Goal: Task Accomplishment & Management: Use online tool/utility

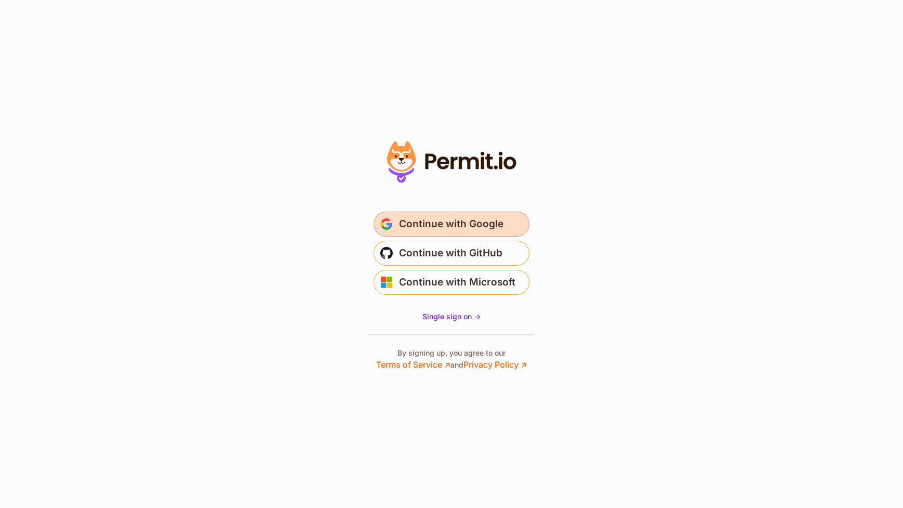
click at [420, 221] on span "Continue with Google" at bounding box center [451, 224] width 104 height 17
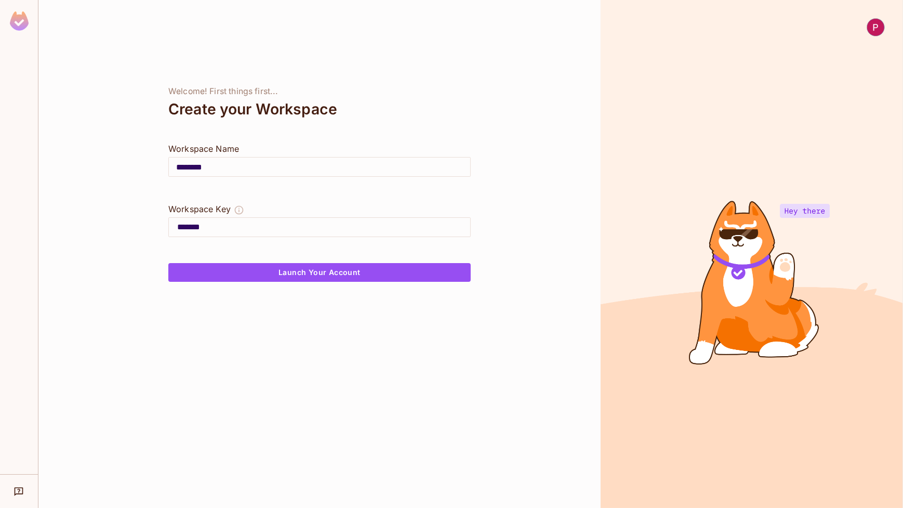
click at [228, 169] on input "********" at bounding box center [319, 166] width 301 height 29
click at [815, 208] on div at bounding box center [752, 254] width 302 height 508
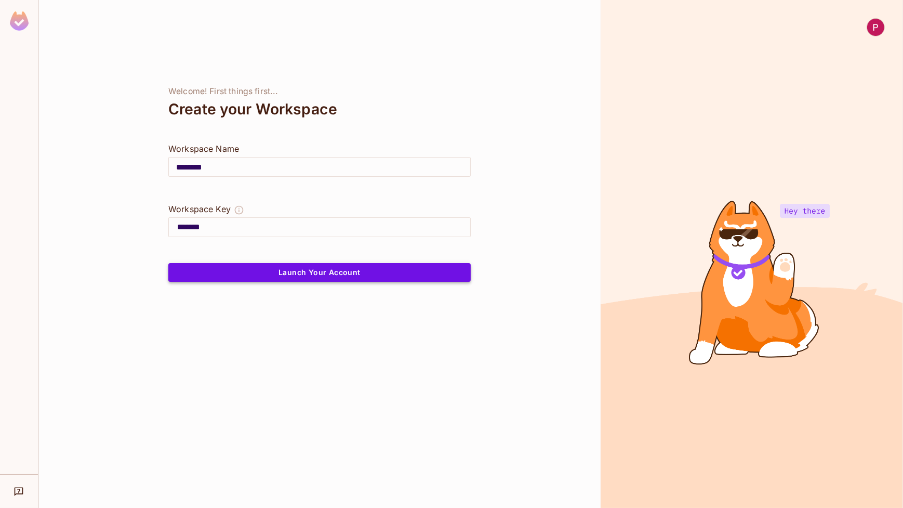
click at [279, 276] on button "Launch Your Account" at bounding box center [319, 272] width 302 height 19
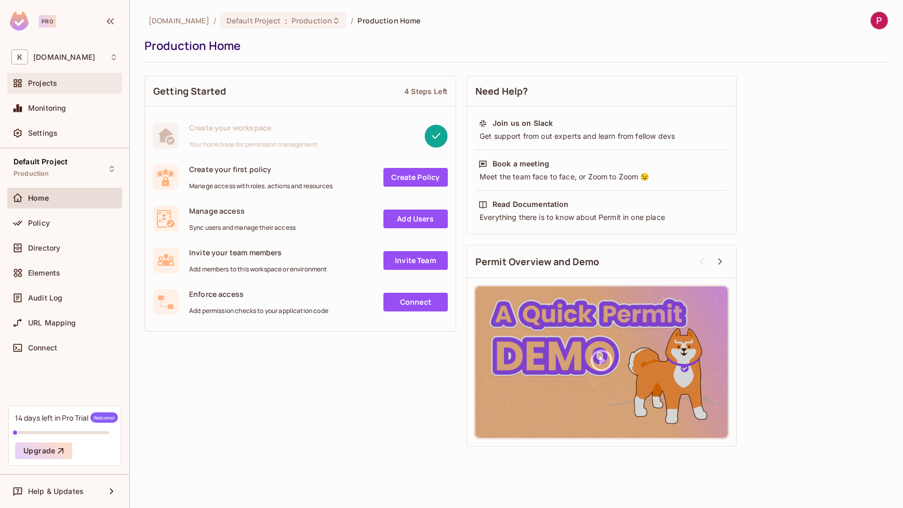
click at [63, 88] on div "Projects" at bounding box center [64, 83] width 107 height 12
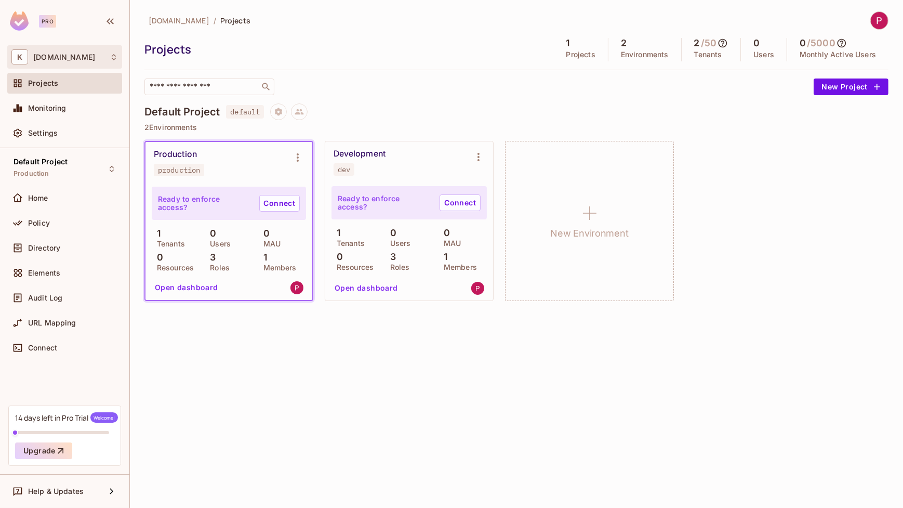
click at [113, 56] on icon at bounding box center [114, 57] width 8 height 8
click at [253, 56] on div at bounding box center [451, 254] width 903 height 508
click at [69, 319] on span "URL Mapping" at bounding box center [52, 323] width 48 height 8
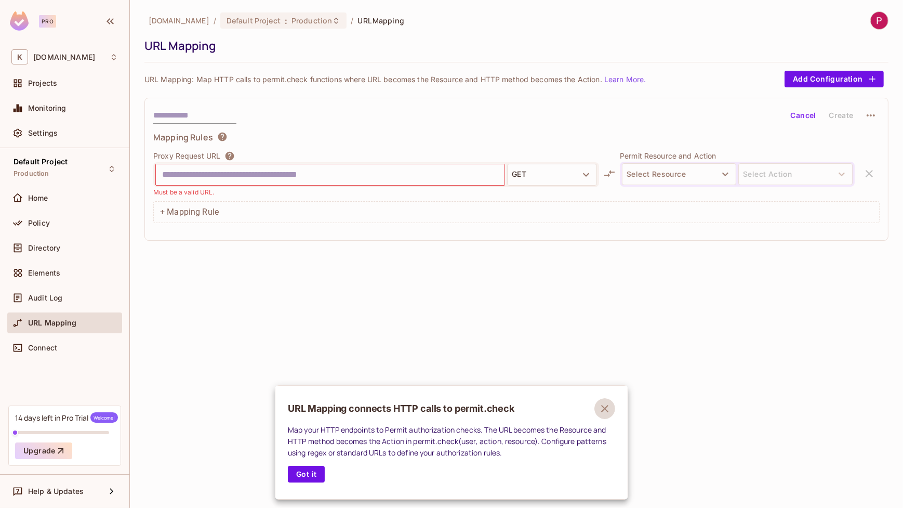
click at [604, 407] on icon "button" at bounding box center [604, 408] width 7 height 7
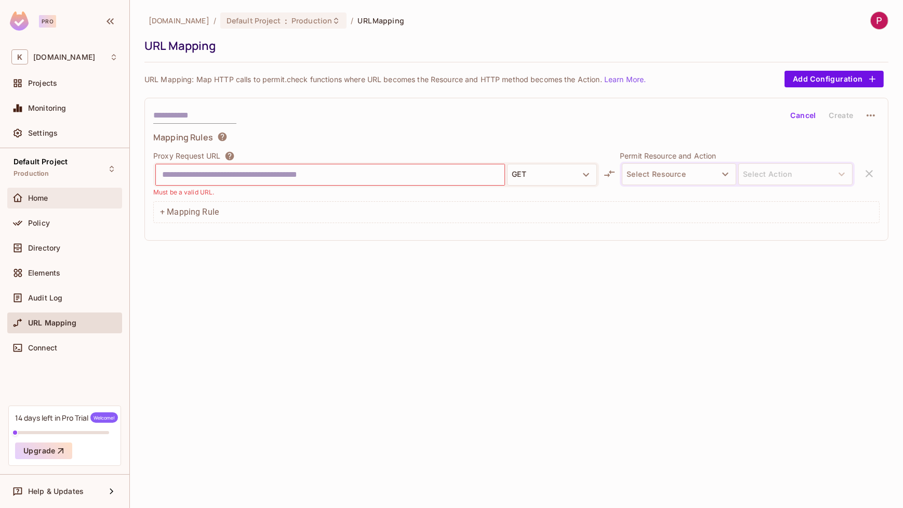
click at [64, 198] on div "Home" at bounding box center [73, 198] width 90 height 8
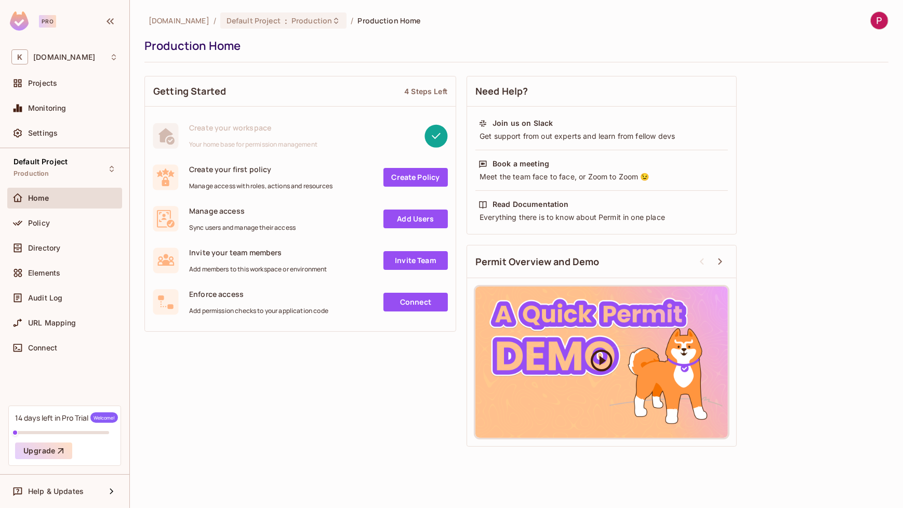
click at [604, 352] on icon at bounding box center [602, 360] width 26 height 26
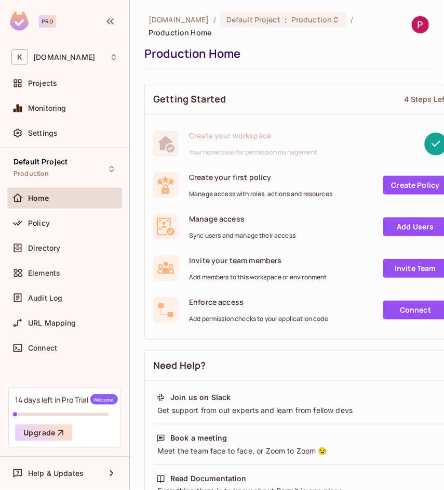
click at [352, 132] on div at bounding box center [383, 143] width 130 height 23
